Goal: Check status: Check status

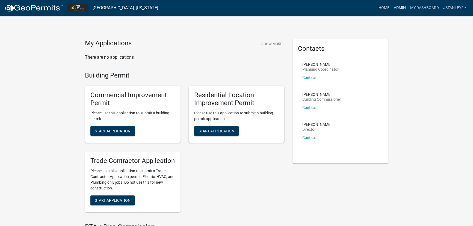
click at [399, 7] on link "Admin" at bounding box center [399, 8] width 16 height 10
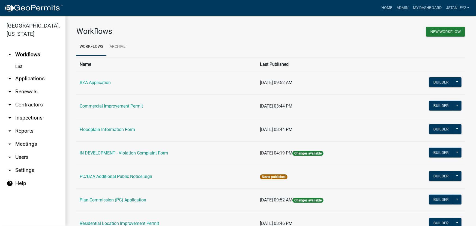
click at [130, 222] on link "Residential Location Improvement Permit" at bounding box center [119, 223] width 79 height 5
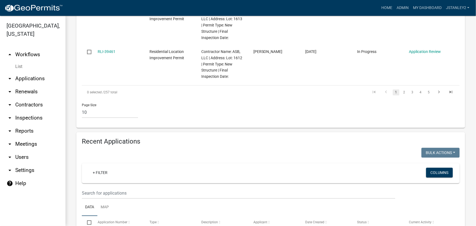
scroll to position [570, 0]
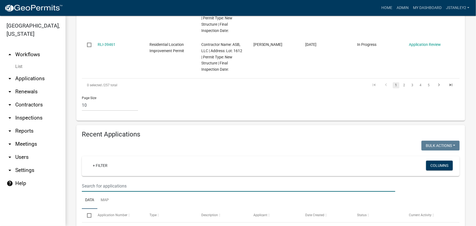
click at [88, 180] on input "text" at bounding box center [239, 185] width 314 height 11
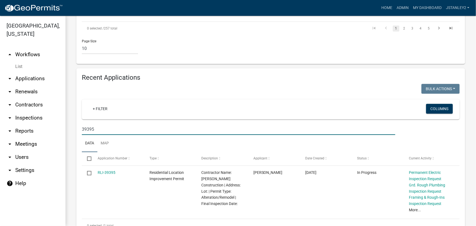
scroll to position [631, 0]
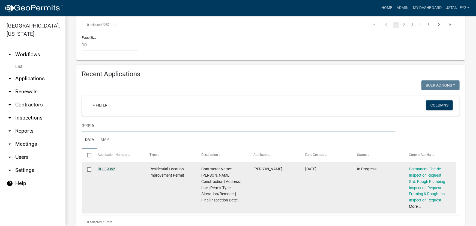
type input "39395"
click at [109, 167] on link "RLI-39395" at bounding box center [107, 169] width 18 height 4
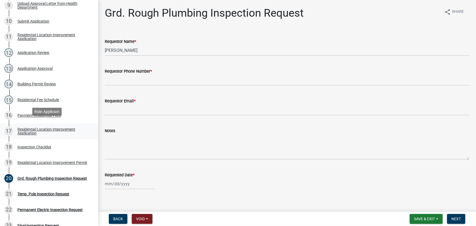
scroll to position [223, 0]
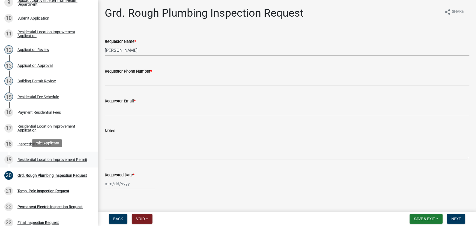
click at [41, 158] on div "Residential Location Improvement Permit" at bounding box center [52, 160] width 70 height 4
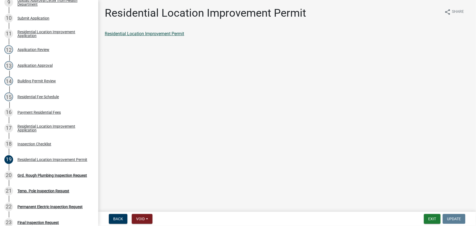
click at [154, 34] on link "Residential Location Improvement Permit" at bounding box center [144, 33] width 79 height 5
